Goal: Information Seeking & Learning: Learn about a topic

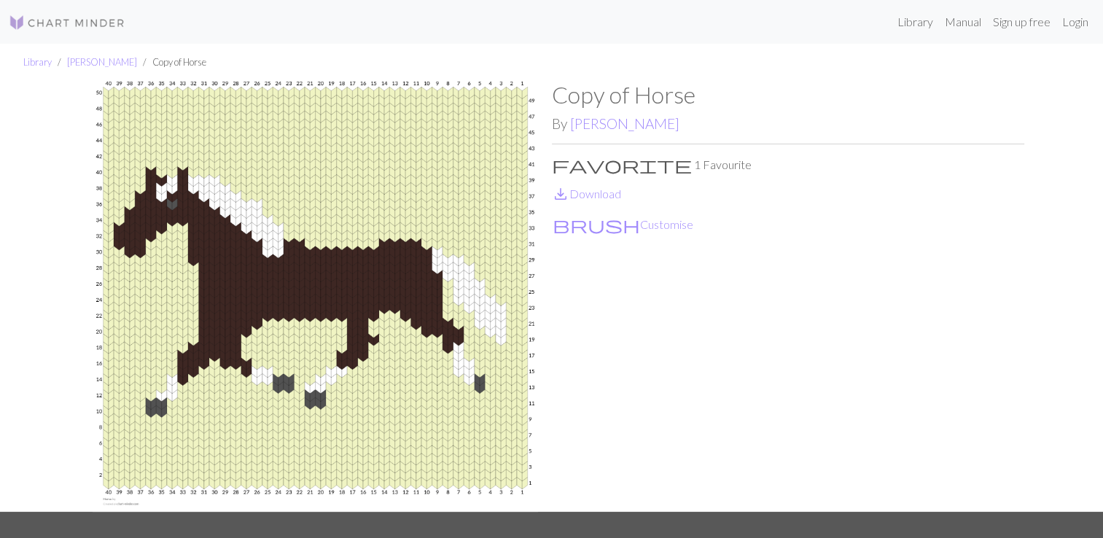
click at [77, 19] on img at bounding box center [67, 22] width 117 height 17
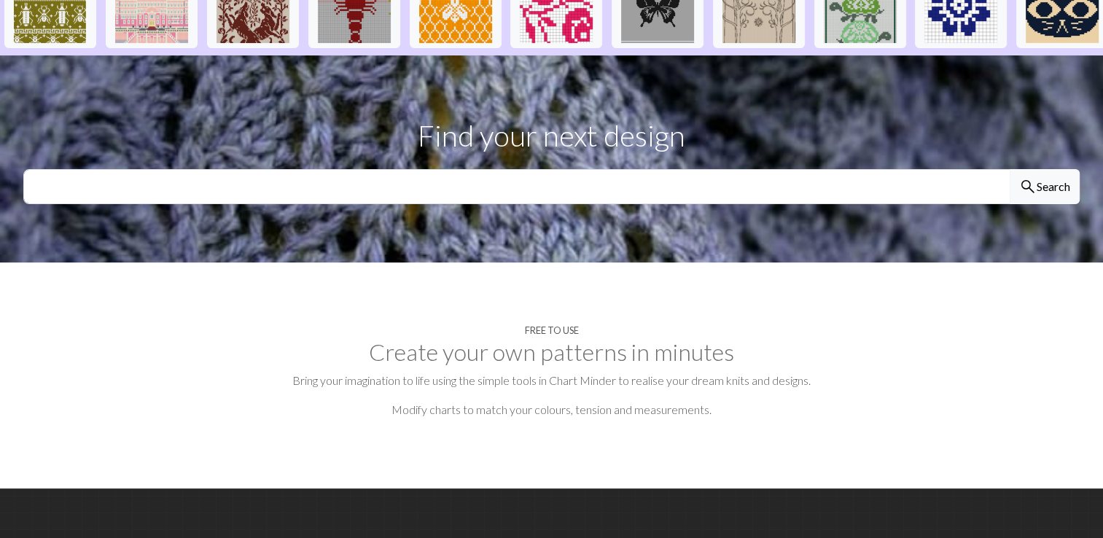
scroll to position [387, 0]
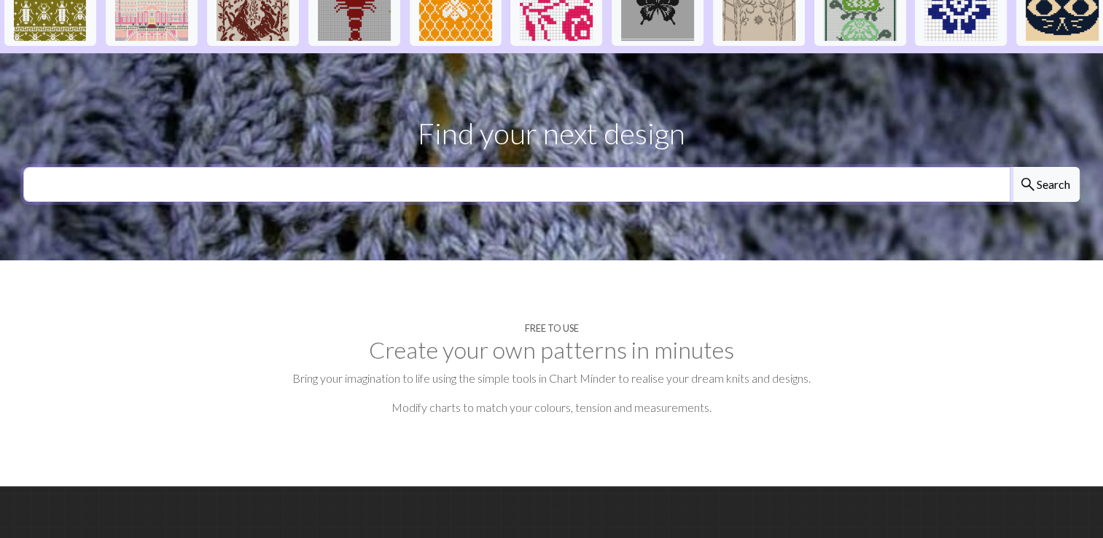
click at [657, 185] on input "text" at bounding box center [516, 184] width 987 height 35
type input "cat"
click at [1010, 167] on button "search Search" at bounding box center [1045, 184] width 70 height 35
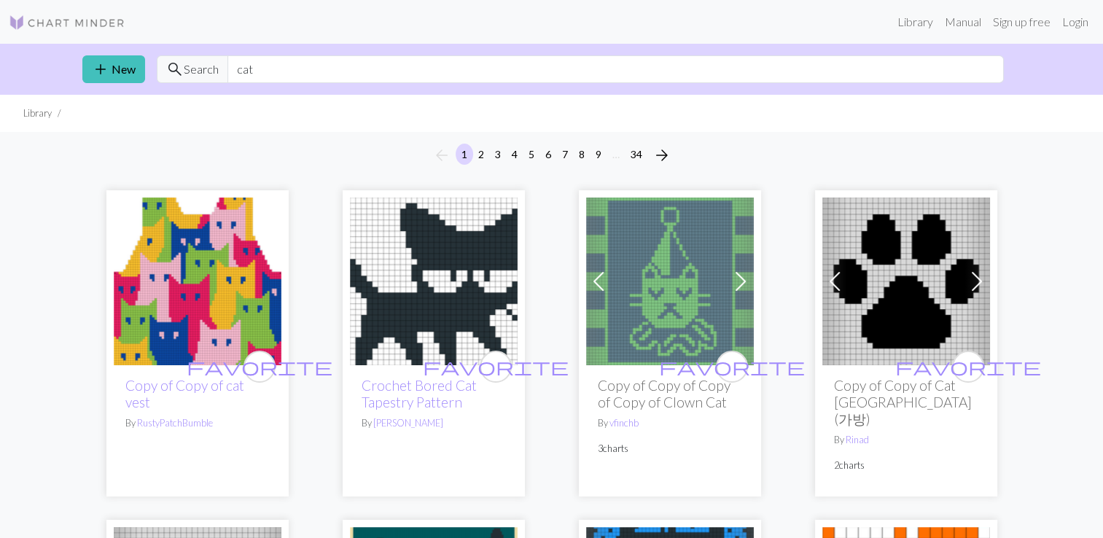
click at [741, 275] on span at bounding box center [740, 281] width 23 height 23
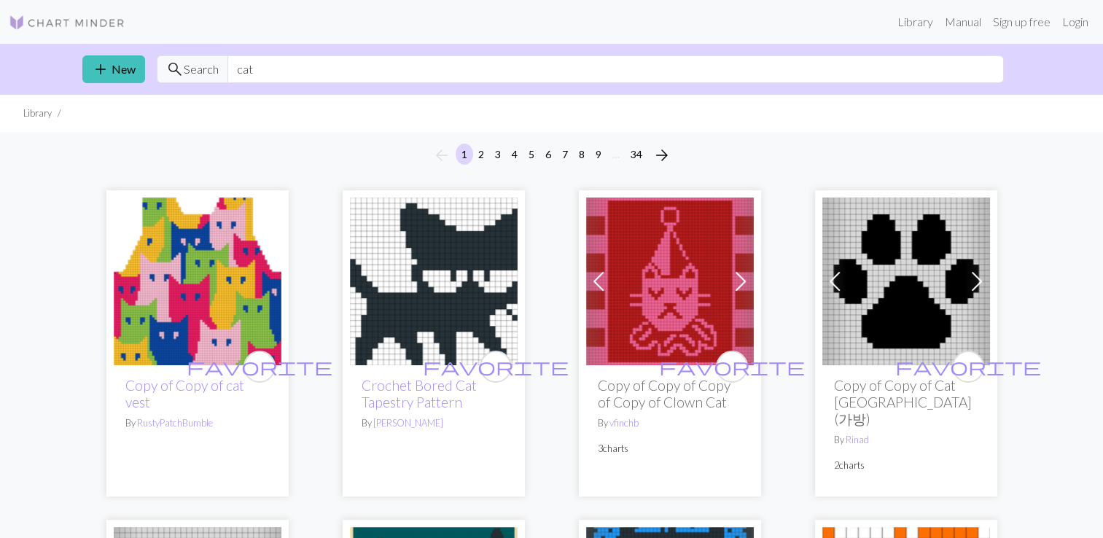
click at [741, 275] on span at bounding box center [740, 281] width 23 height 23
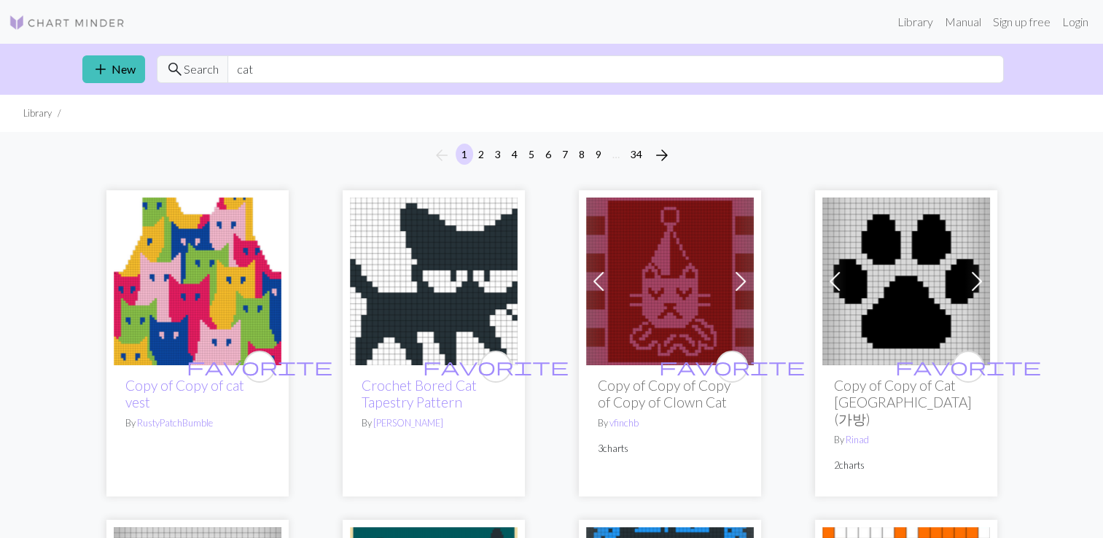
click at [741, 277] on span at bounding box center [740, 281] width 23 height 23
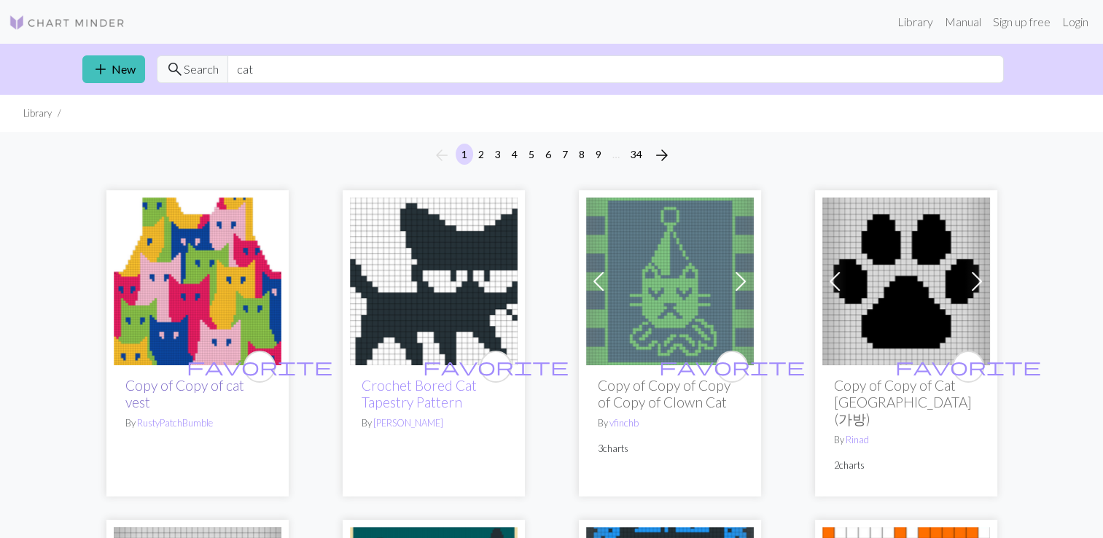
click at [175, 384] on link "Copy of Copy of cat vest" at bounding box center [184, 394] width 119 height 34
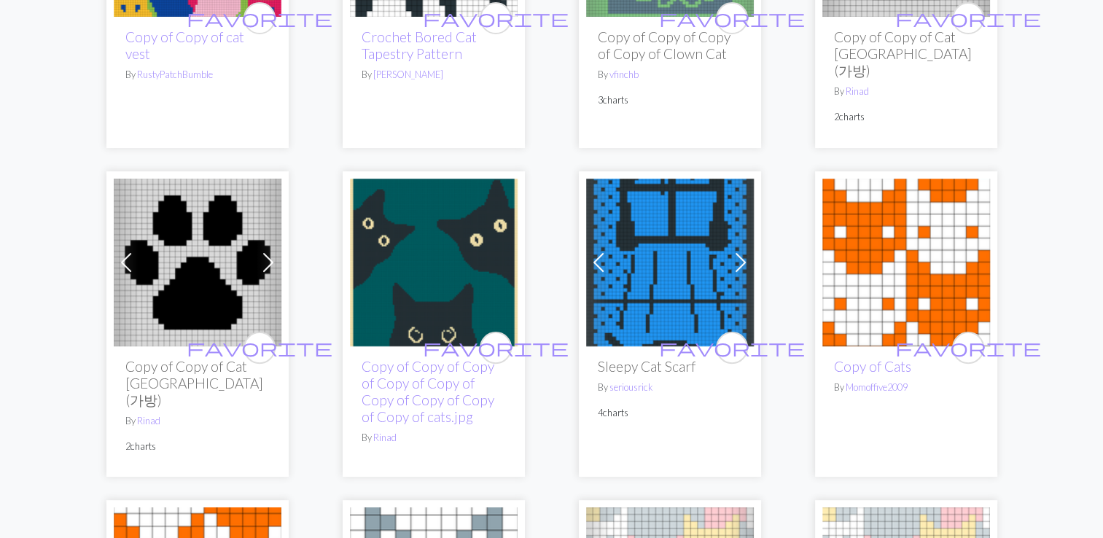
scroll to position [352, 0]
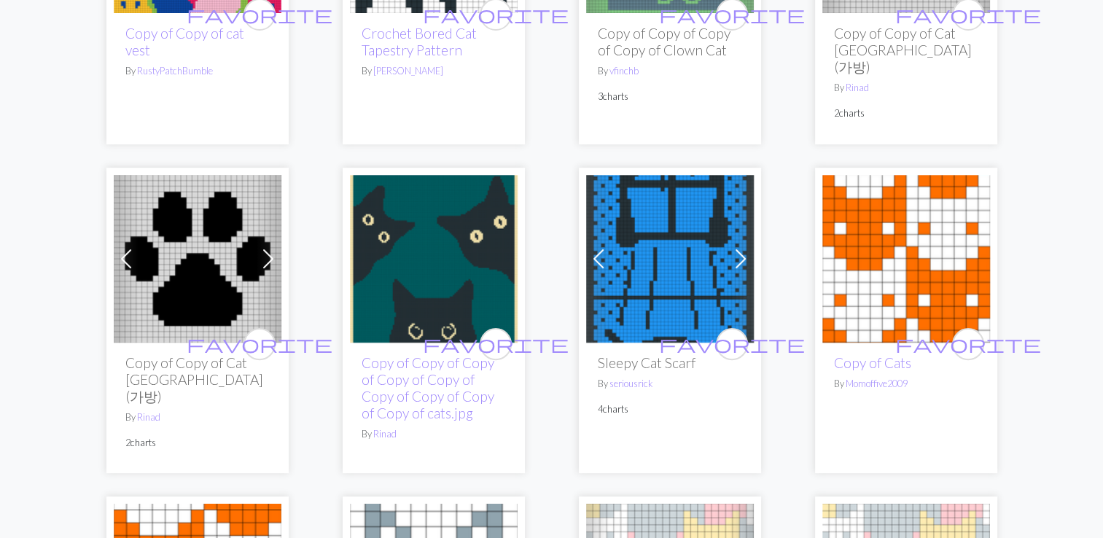
click at [735, 258] on span at bounding box center [740, 258] width 23 height 23
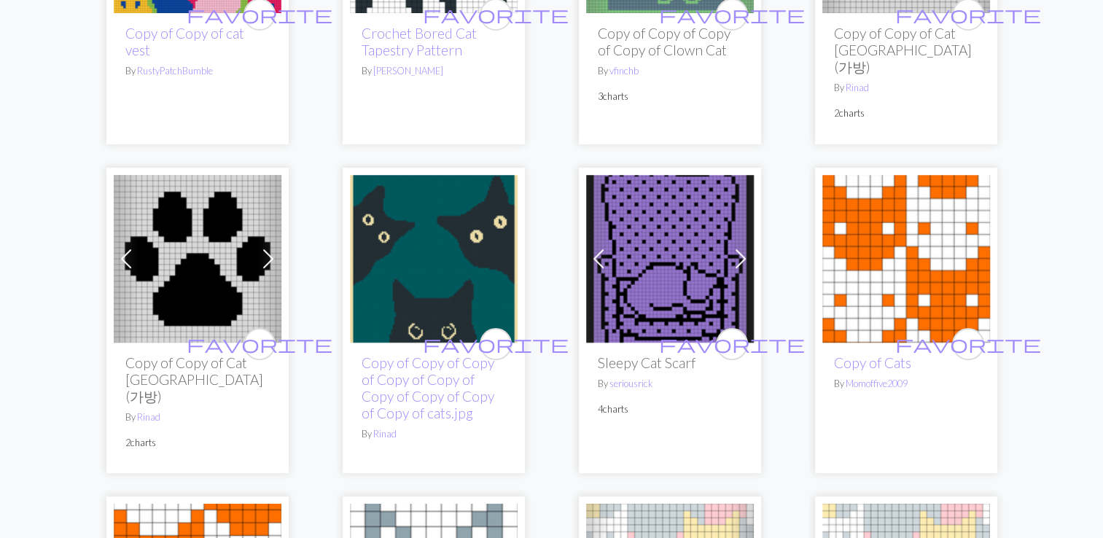
click at [642, 287] on img at bounding box center [670, 259] width 168 height 168
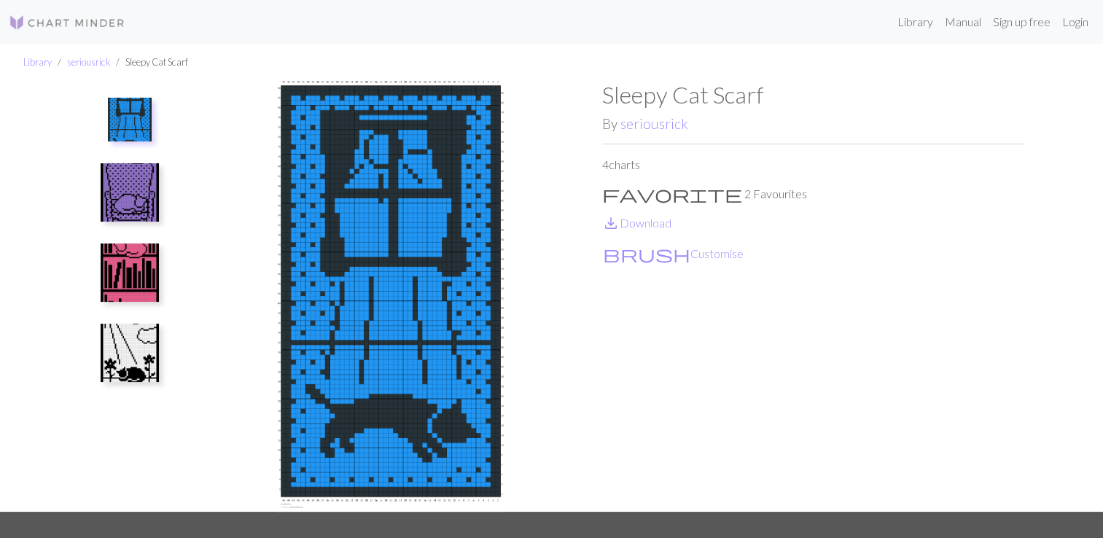
click at [131, 182] on img at bounding box center [130, 192] width 58 height 58
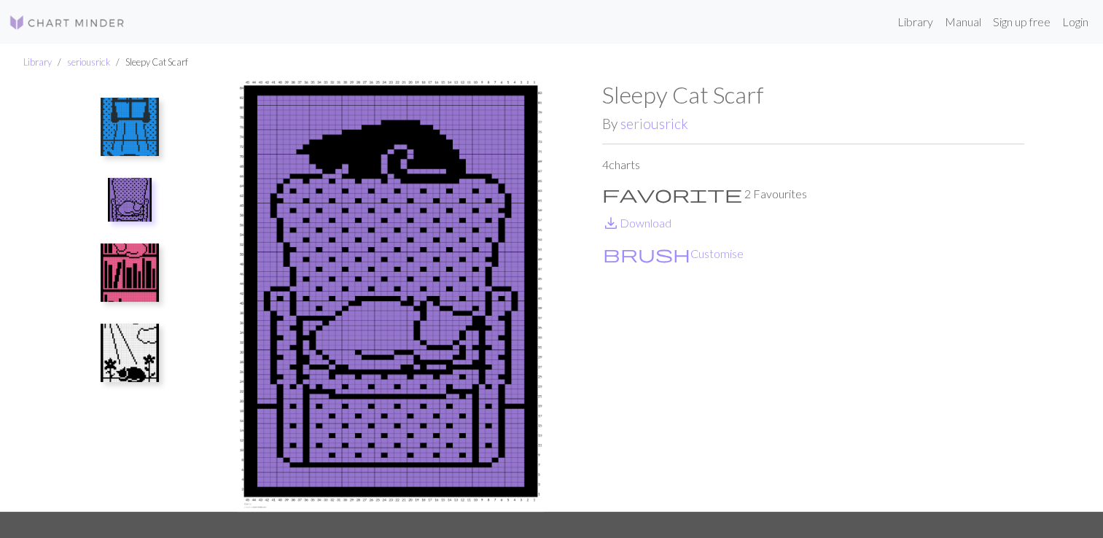
click at [134, 277] on img at bounding box center [130, 273] width 58 height 58
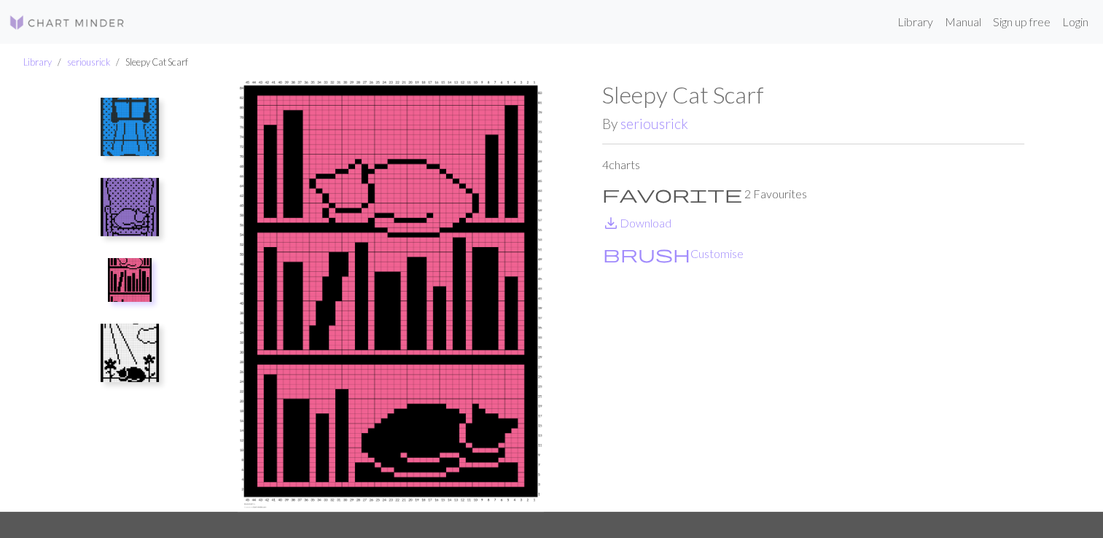
click at [137, 335] on img at bounding box center [130, 353] width 58 height 58
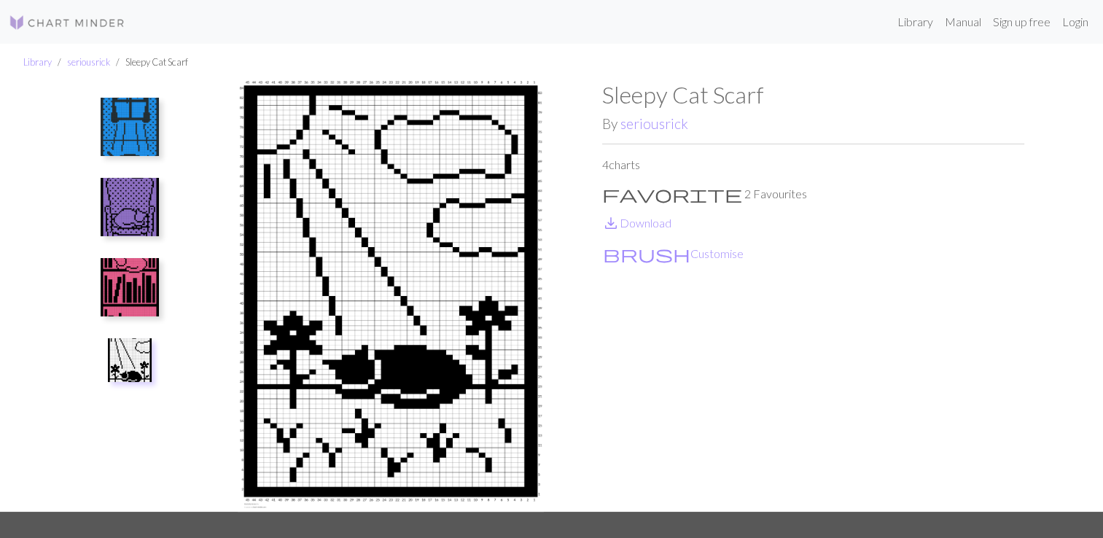
click at [136, 277] on img at bounding box center [130, 287] width 58 height 58
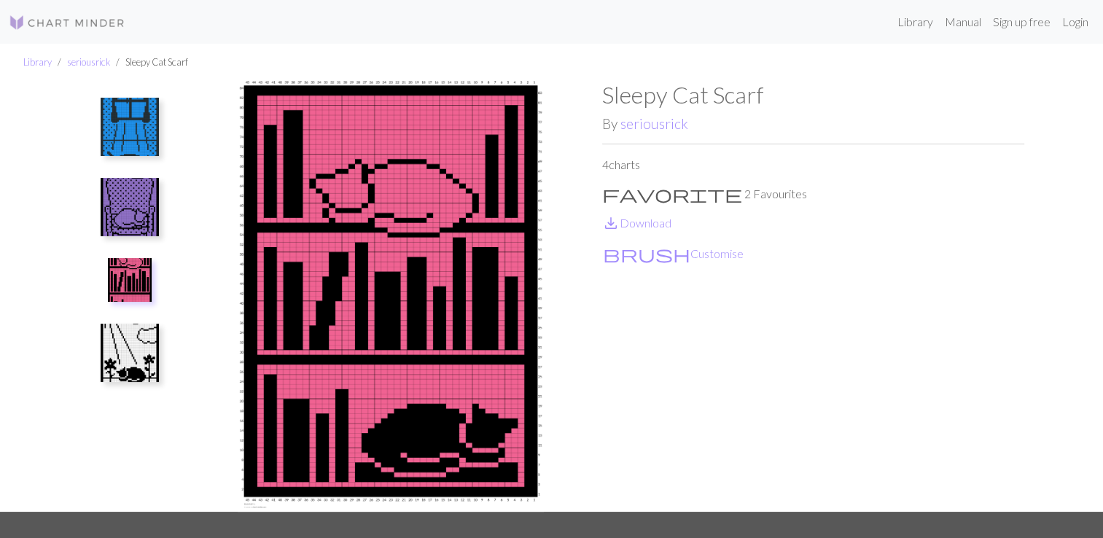
click at [146, 195] on img at bounding box center [130, 207] width 58 height 58
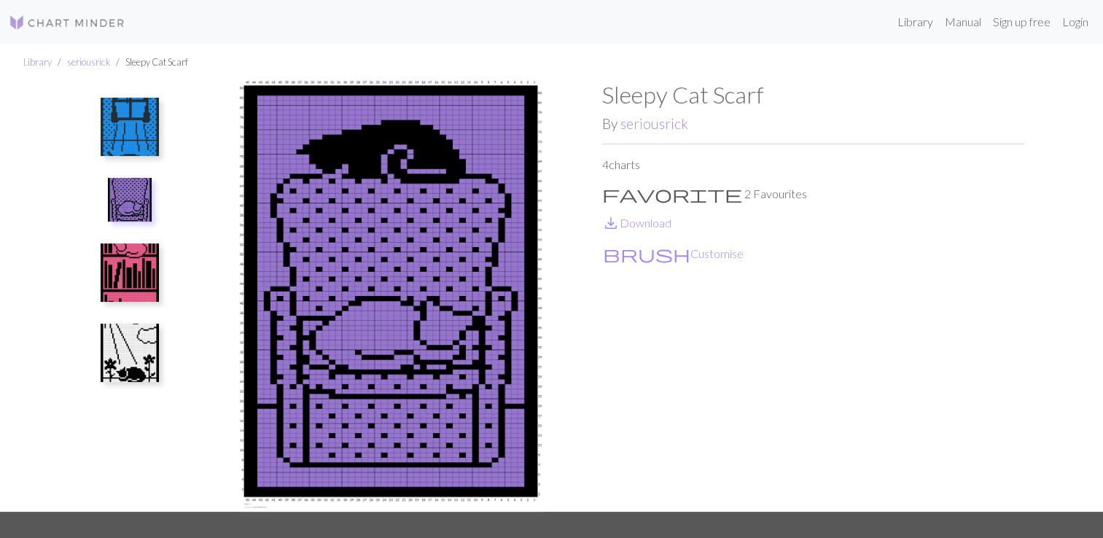
click at [122, 115] on img at bounding box center [130, 127] width 58 height 58
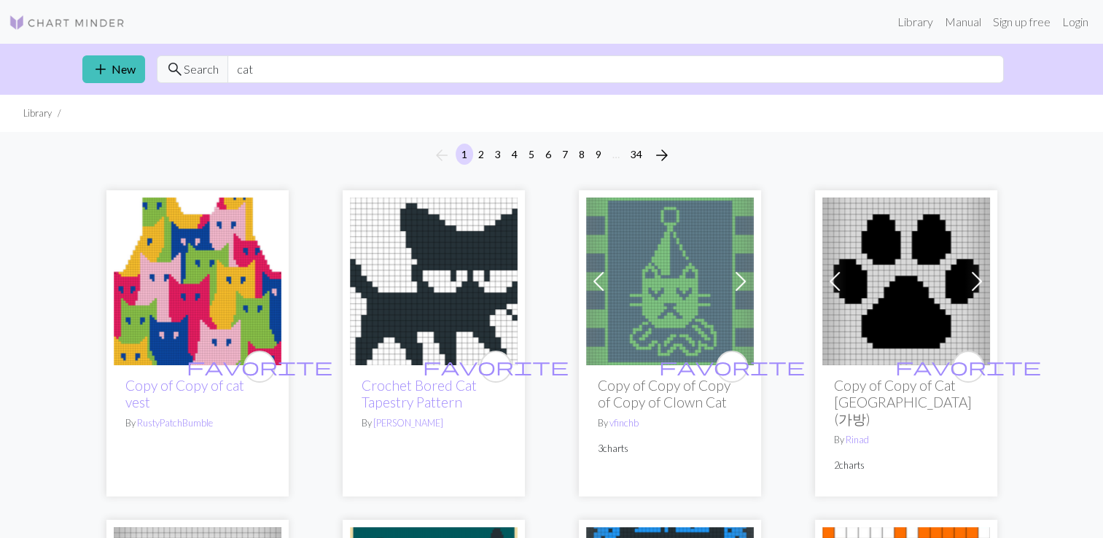
click at [659, 378] on h2 "Copy of Copy of Copy of Copy of Clown Cat" at bounding box center [670, 394] width 144 height 34
click at [685, 327] on img at bounding box center [670, 282] width 168 height 168
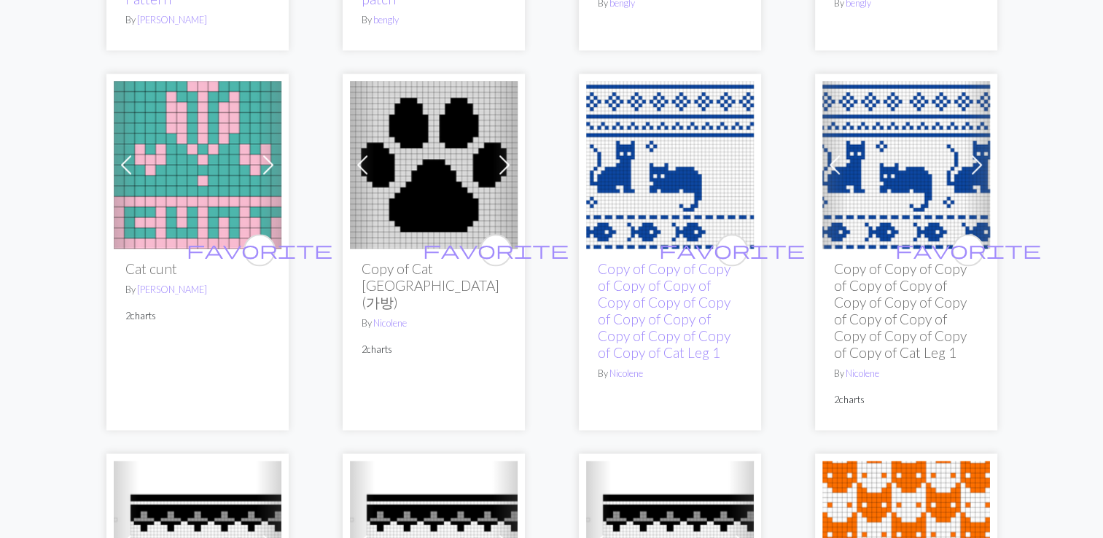
scroll to position [1697, 0]
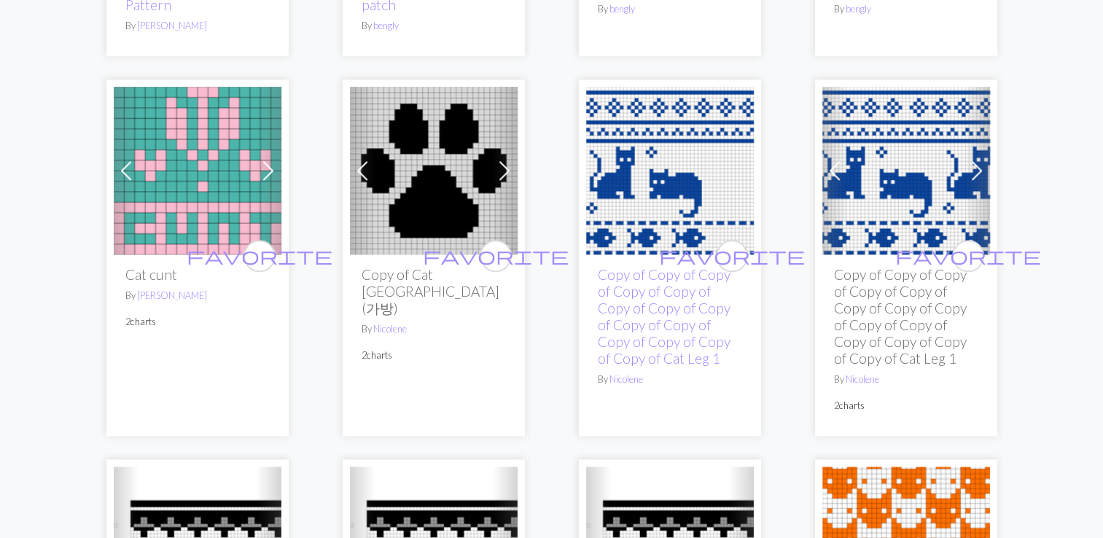
click at [204, 215] on img at bounding box center [198, 171] width 168 height 168
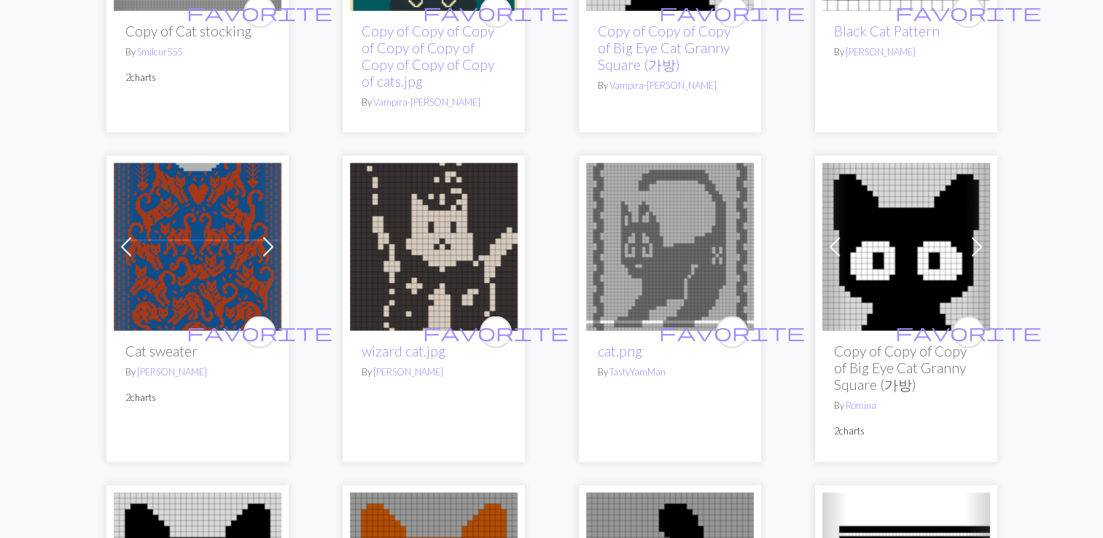
scroll to position [3010, 0]
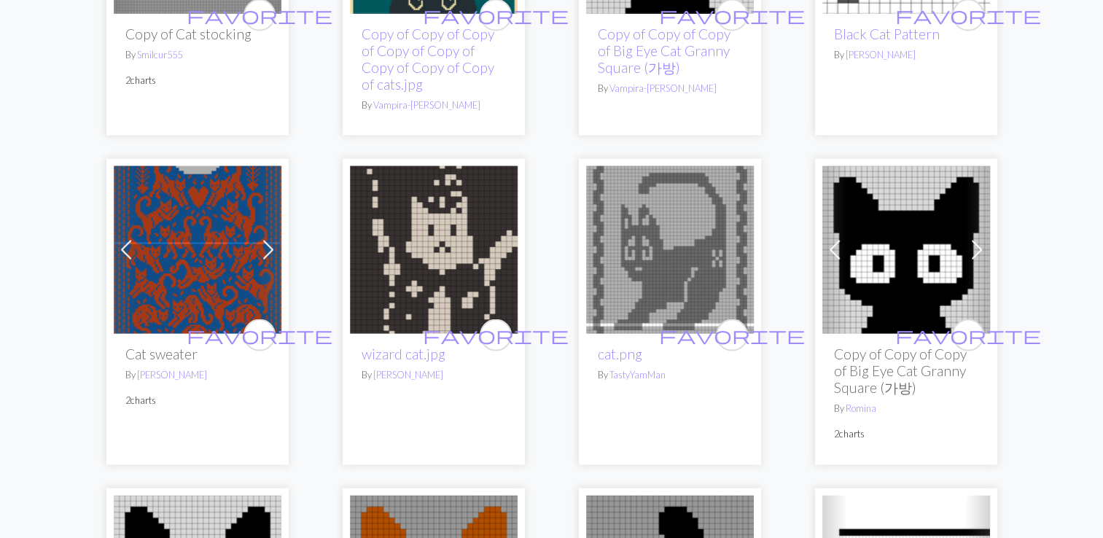
click at [209, 255] on img at bounding box center [198, 250] width 168 height 168
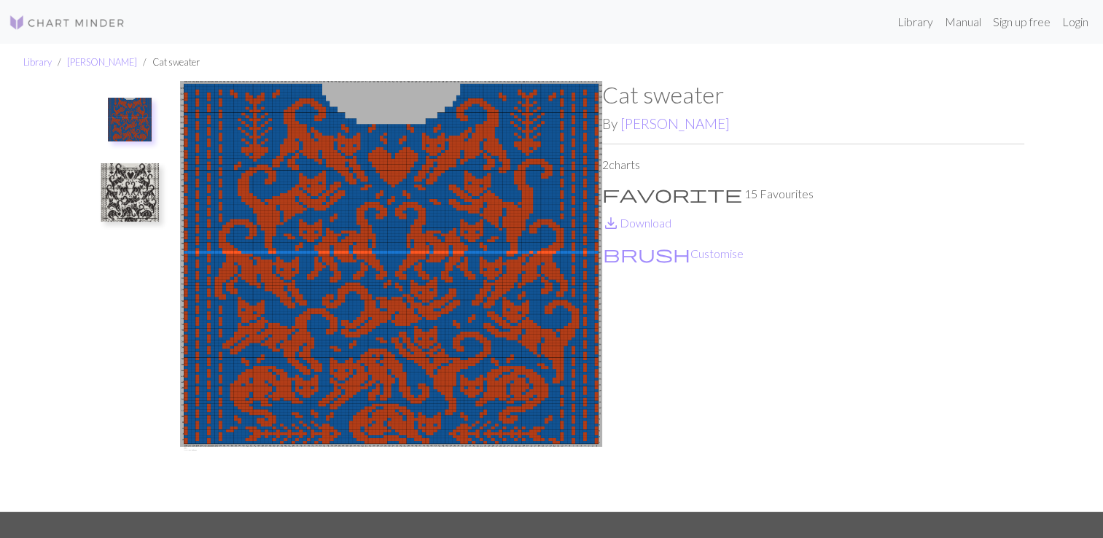
click at [102, 189] on img at bounding box center [130, 192] width 58 height 58
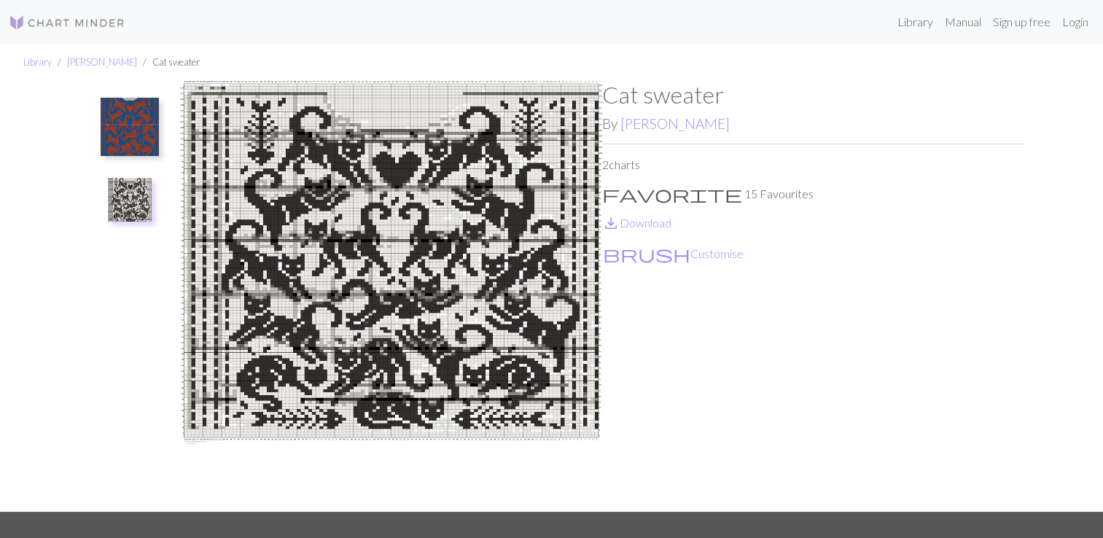
click at [1028, 124] on div "Cat sweater By [PERSON_NAME] 2 charts favorite 15 Favourites save_alt Download …" at bounding box center [552, 296] width 962 height 430
click at [119, 112] on img at bounding box center [130, 127] width 58 height 58
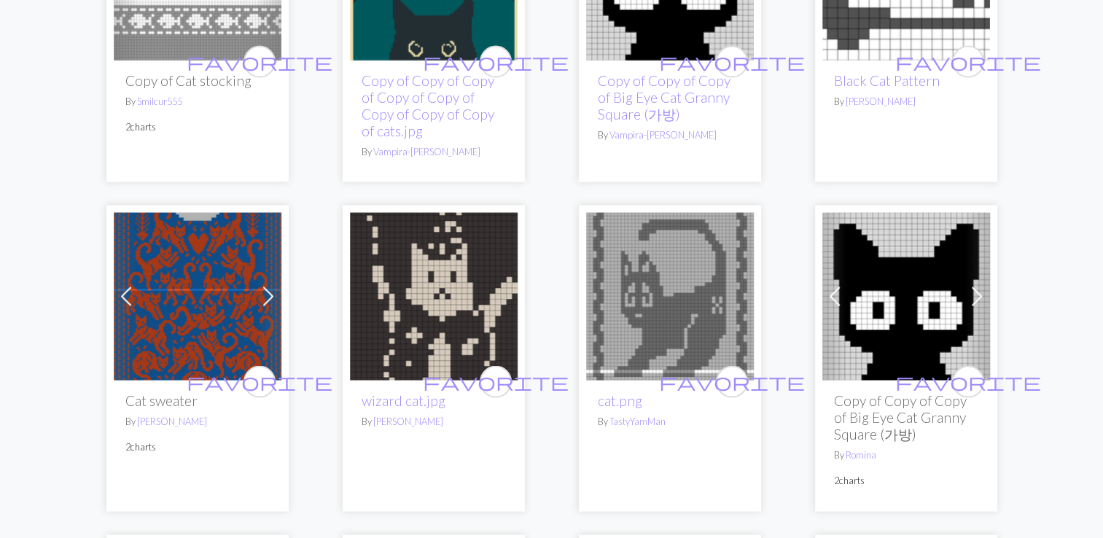
scroll to position [2962, 0]
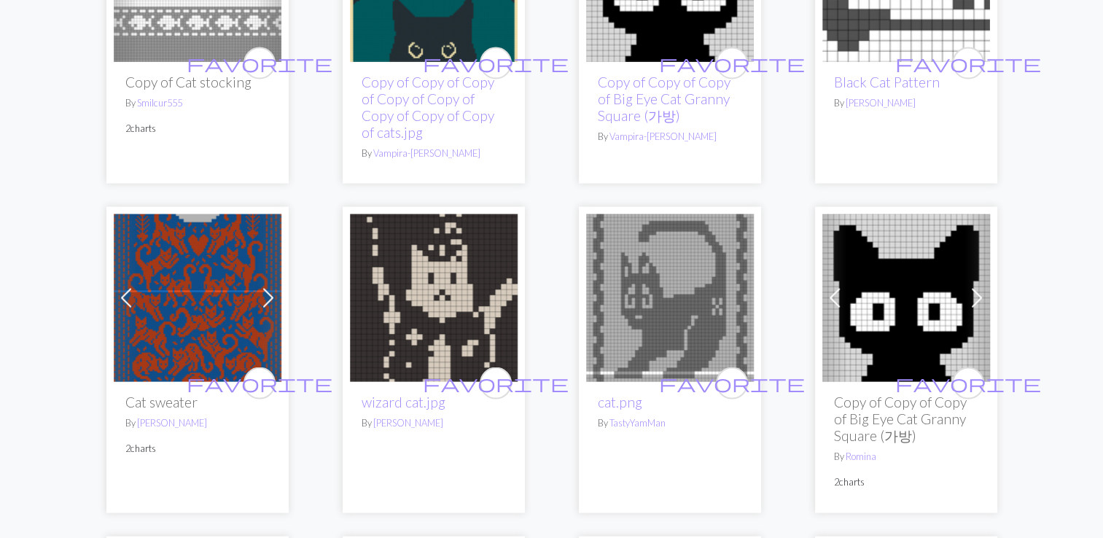
click at [475, 303] on img at bounding box center [434, 298] width 168 height 168
